Goal: Task Accomplishment & Management: Complete application form

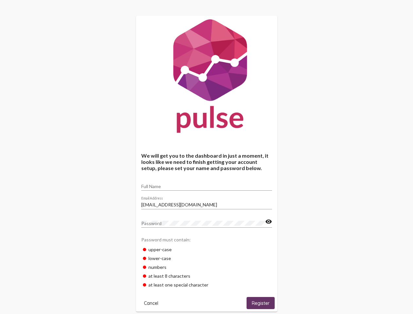
click at [206, 184] on input "Full Name" at bounding box center [206, 186] width 131 height 5
click at [206, 202] on input "[EMAIL_ADDRESS][DOMAIN_NAME]" at bounding box center [206, 204] width 131 height 5
click at [268, 221] on mat-icon "visibility" at bounding box center [268, 222] width 7 height 8
click at [151, 302] on span "Cancel" at bounding box center [151, 303] width 14 height 6
click at [260, 302] on span "Register" at bounding box center [260, 303] width 18 height 6
